Goal: Navigation & Orientation: Find specific page/section

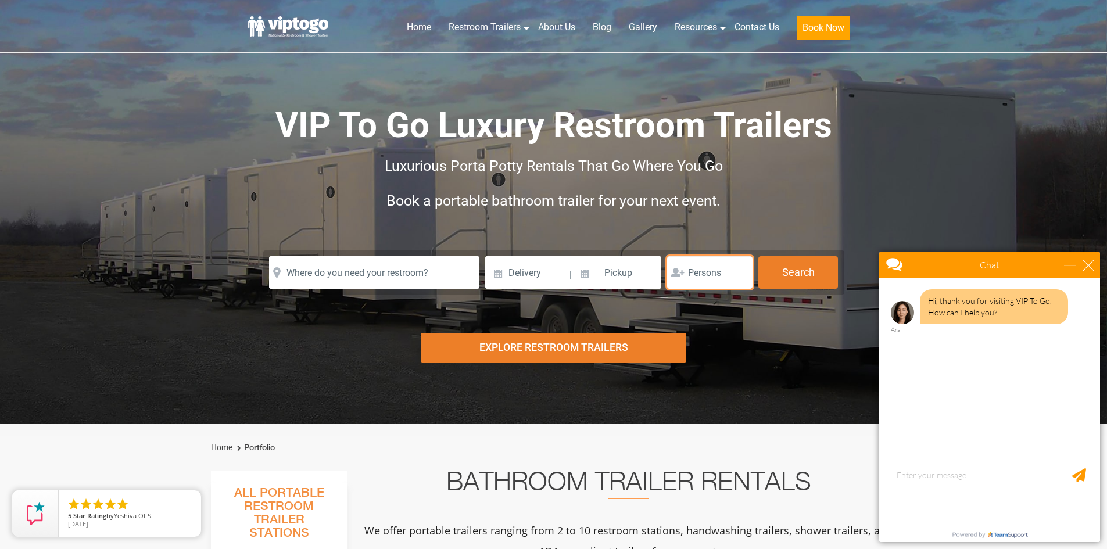
click at [723, 277] on input "number" at bounding box center [709, 272] width 85 height 33
type input "1"
click at [737, 270] on input "1" at bounding box center [709, 272] width 85 height 33
click at [789, 276] on button "Search" at bounding box center [798, 271] width 80 height 31
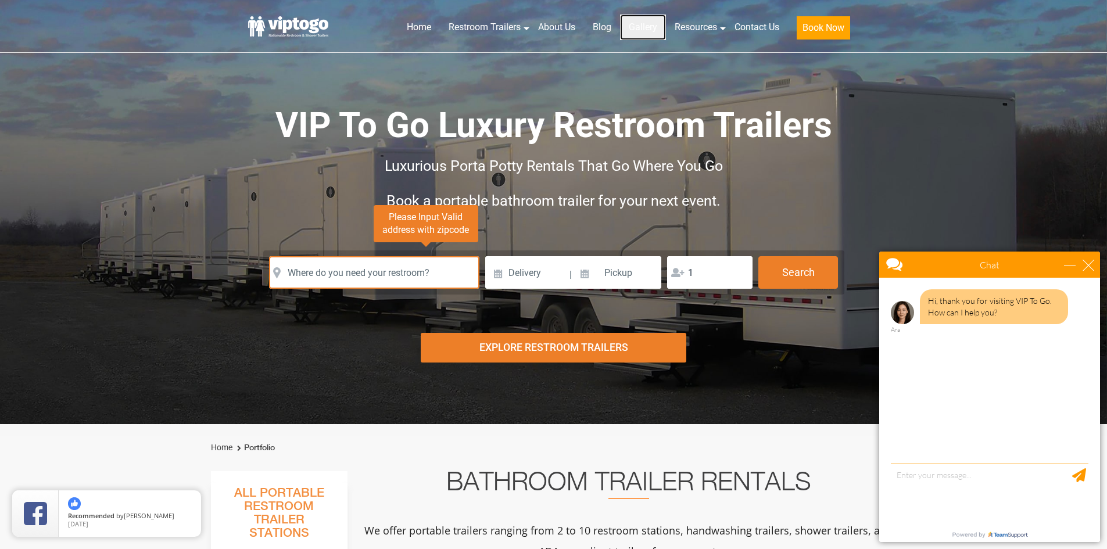
click at [632, 27] on link "Gallery" at bounding box center [643, 28] width 46 height 26
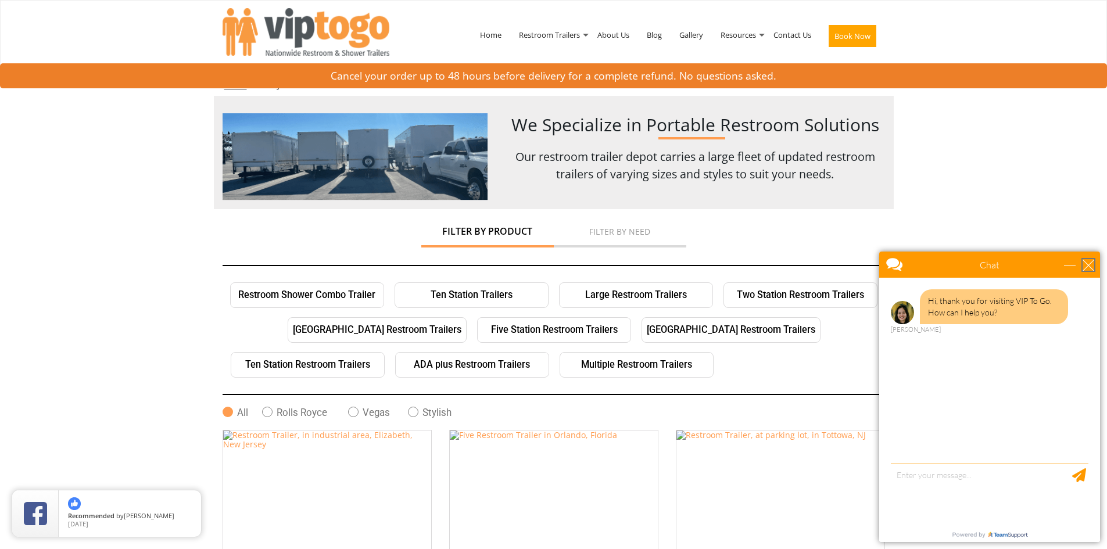
click at [1090, 264] on div "close" at bounding box center [1089, 265] width 12 height 12
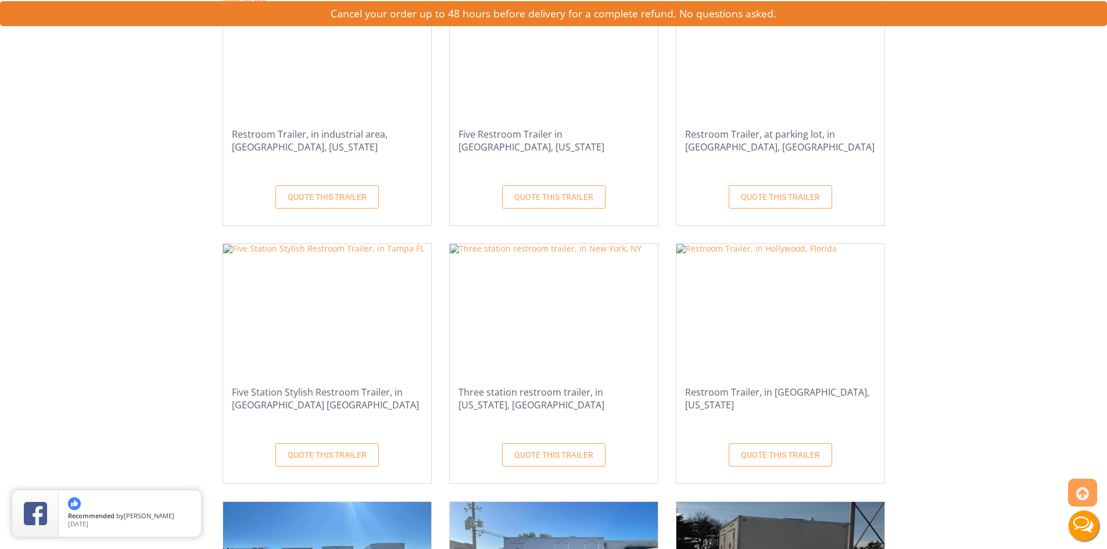
scroll to position [465, 0]
